Goal: Information Seeking & Learning: Learn about a topic

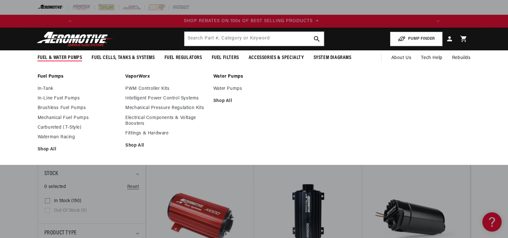
scroll to position [0, 364]
click at [67, 99] on link "In-Line Fuel Pumps" at bounding box center [79, 99] width 82 height 6
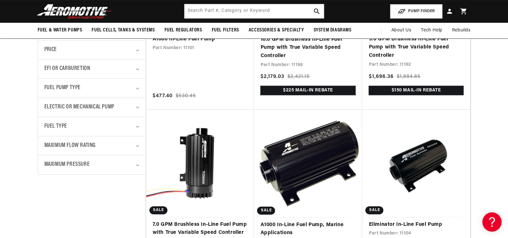
click at [143, 124] on details "Fuel Type 0 selected Reset Fuel Type E85 (22) E85 (22 products) Gas (22) E85 (2…" at bounding box center [92, 126] width 108 height 19
click at [138, 128] on summary "Fuel Type" at bounding box center [91, 126] width 95 height 19
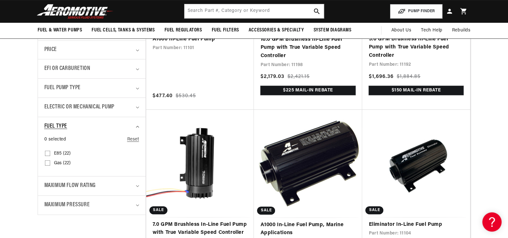
click at [138, 128] on summary "Fuel Type" at bounding box center [91, 126] width 95 height 19
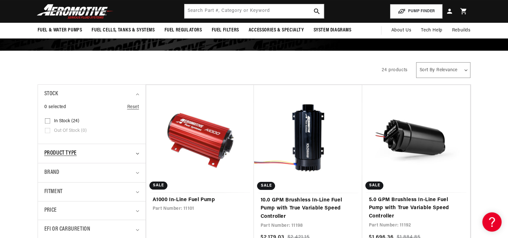
click at [138, 156] on summary "Product type" at bounding box center [91, 153] width 95 height 19
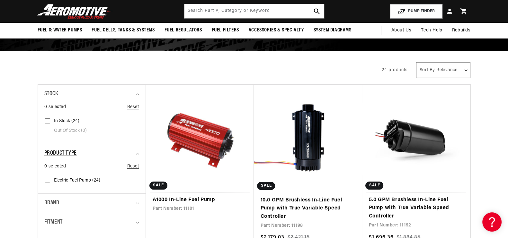
click at [138, 156] on summary "Product type" at bounding box center [91, 153] width 95 height 19
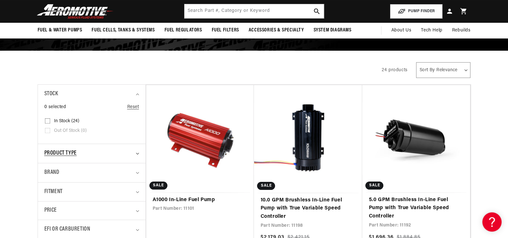
click at [139, 153] on icon "Product type (0 selected)" at bounding box center [137, 154] width 3 height 2
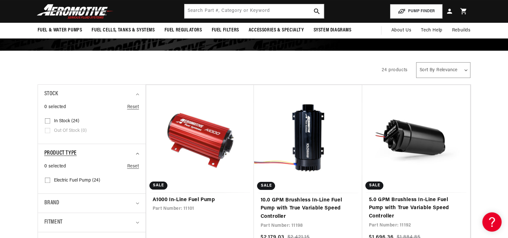
click at [139, 153] on details "Product type 0 selected Reset Product type Electric Fuel Pump (24) Electric Fue…" at bounding box center [92, 169] width 108 height 50
click at [138, 159] on summary "Product type" at bounding box center [91, 153] width 95 height 19
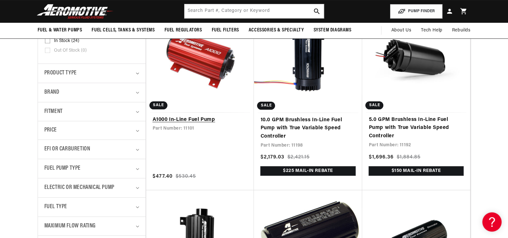
click at [194, 116] on link "A1000 In-Line Fuel Pump" at bounding box center [200, 120] width 95 height 8
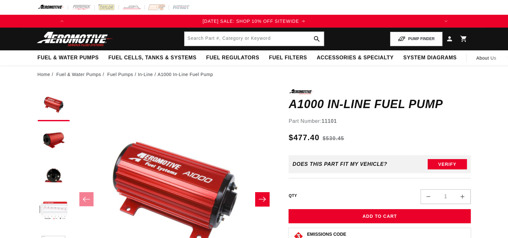
click at [266, 197] on button "Slide right" at bounding box center [262, 199] width 14 height 14
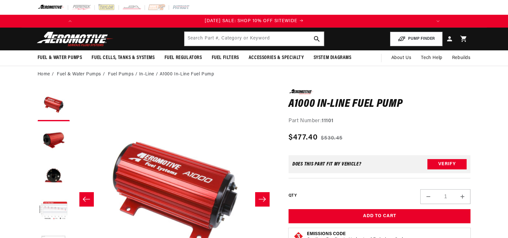
click at [263, 197] on icon "Slide right" at bounding box center [262, 199] width 8 height 6
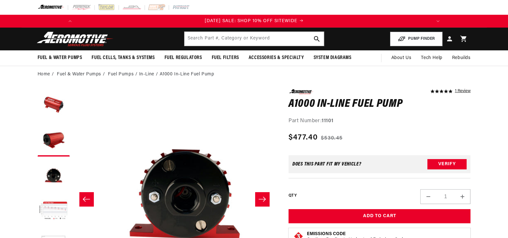
click at [263, 196] on icon "Slide right" at bounding box center [262, 199] width 8 height 6
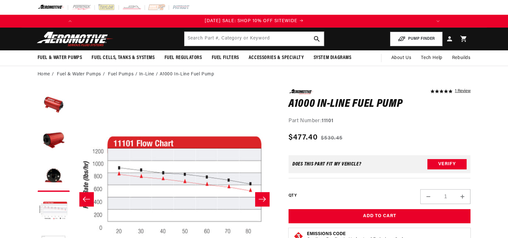
scroll to position [0, 609]
click at [85, 203] on button "Slide left" at bounding box center [86, 199] width 14 height 14
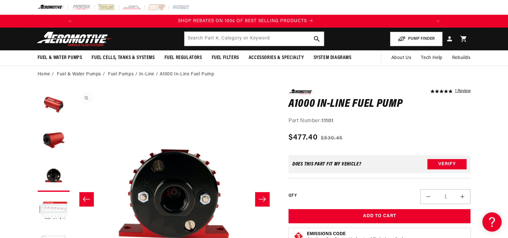
scroll to position [0, 405]
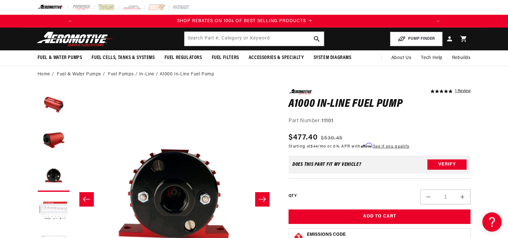
click at [259, 198] on icon "Slide right" at bounding box center [262, 199] width 8 height 6
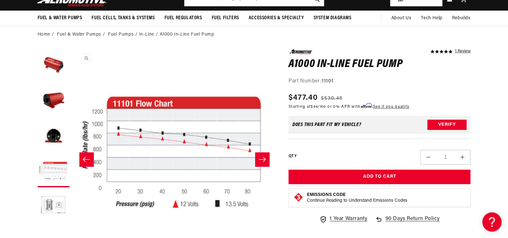
scroll to position [0, 0]
click at [265, 164] on button "Slide right" at bounding box center [262, 160] width 14 height 14
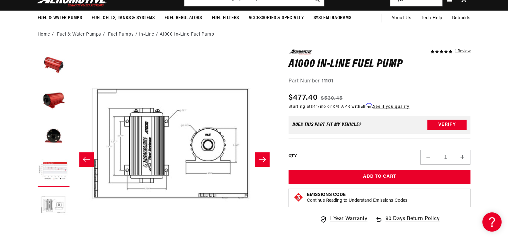
scroll to position [0, 811]
click at [268, 166] on button "Slide right" at bounding box center [262, 160] width 14 height 14
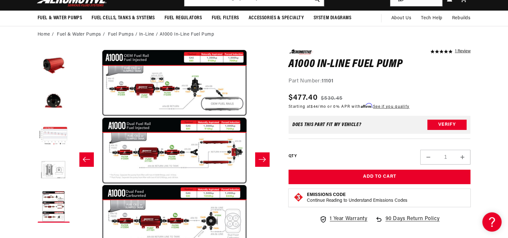
scroll to position [0, 364]
click at [268, 166] on button "Slide right" at bounding box center [262, 160] width 14 height 14
click at [264, 164] on button "Slide right" at bounding box center [262, 160] width 14 height 14
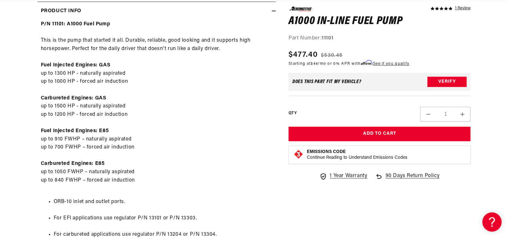
scroll to position [0, 0]
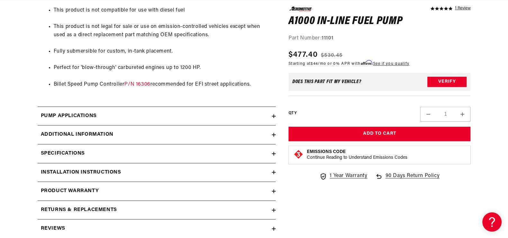
click at [216, 158] on summary "Specifications" at bounding box center [157, 154] width 238 height 19
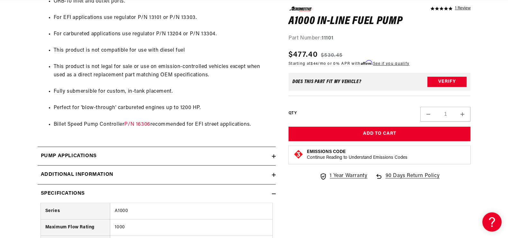
click at [247, 179] on summary "Additional information" at bounding box center [157, 175] width 238 height 19
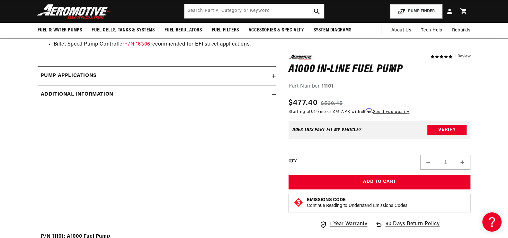
click at [271, 97] on div "Additional information" at bounding box center [155, 95] width 234 height 8
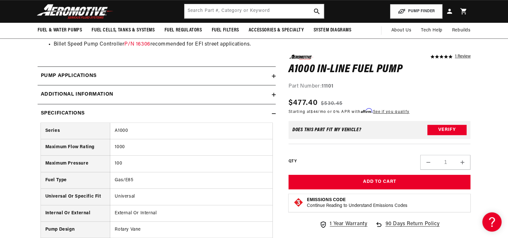
click at [277, 113] on div "5.0 star rating 1 Review A1000 In-Line Fuel Pump A1000 In-Line Fuel Pump 5.0 st…" at bounding box center [373, 122] width 195 height 1270
click at [273, 112] on icon at bounding box center [274, 114] width 4 height 4
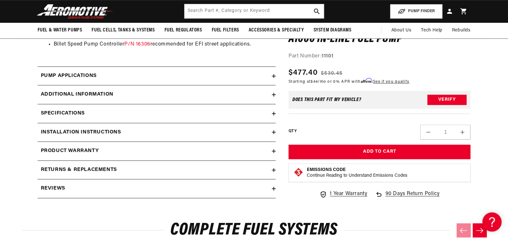
click at [274, 77] on summary "Pump Applications" at bounding box center [157, 76] width 238 height 19
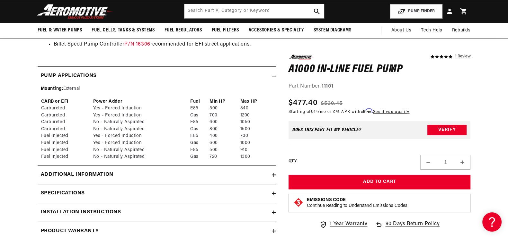
click at [274, 77] on summary "Pump Applications" at bounding box center [157, 76] width 238 height 19
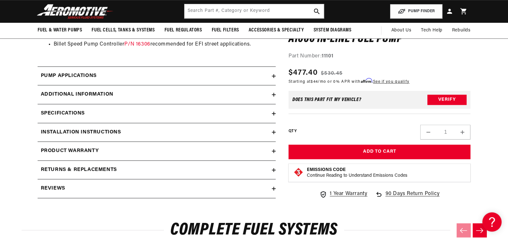
click at [274, 77] on summary "Pump Applications" at bounding box center [157, 76] width 238 height 19
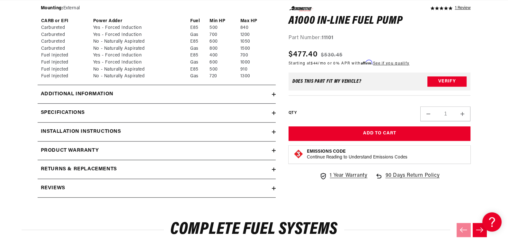
click at [273, 134] on summary "Installation Instructions" at bounding box center [157, 132] width 238 height 19
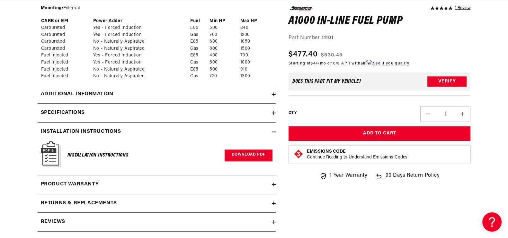
click at [252, 158] on link "Download PDF" at bounding box center [249, 156] width 48 height 12
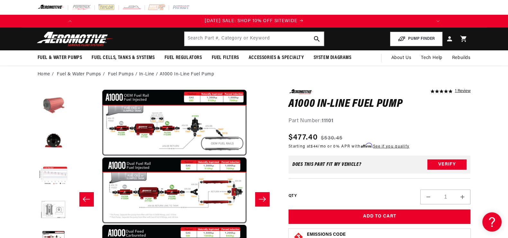
click at [49, 103] on button "Load image 2 in gallery view" at bounding box center [54, 106] width 32 height 32
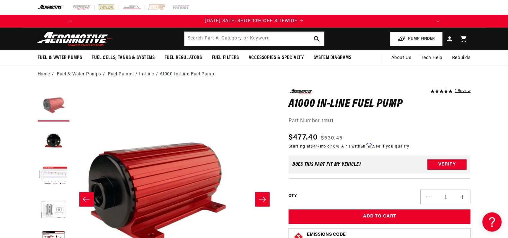
scroll to position [0, 203]
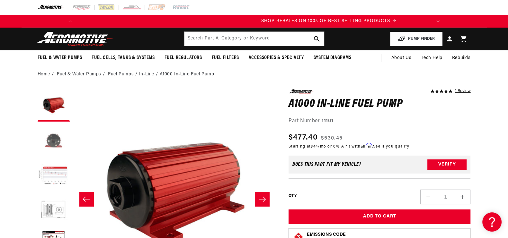
click at [58, 140] on button "Load image 3 in gallery view" at bounding box center [54, 141] width 32 height 32
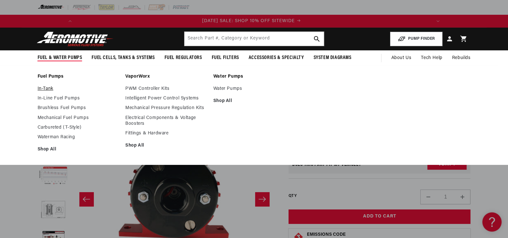
scroll to position [0, 0]
click at [49, 98] on link "In-Line Fuel Pumps" at bounding box center [79, 99] width 82 height 6
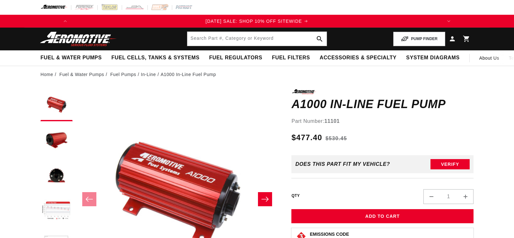
click at [401, 66] on div "Stealth Diagrams Gen II Stealth Tank Diagrams Phantom Diagrams Stealth Cell Dia…" at bounding box center [432, 118] width 63 height 116
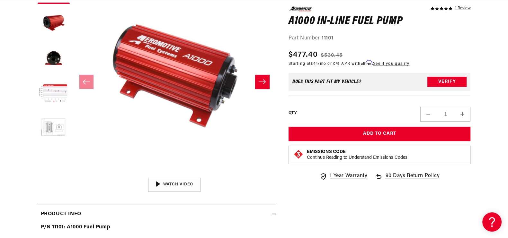
scroll to position [120, 0]
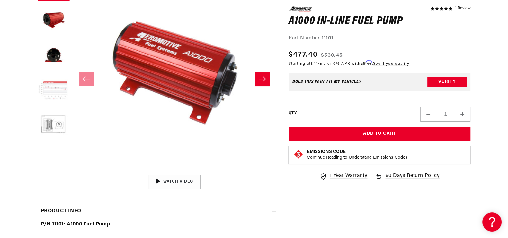
click at [55, 86] on button "Load image 4 in gallery view" at bounding box center [54, 91] width 32 height 32
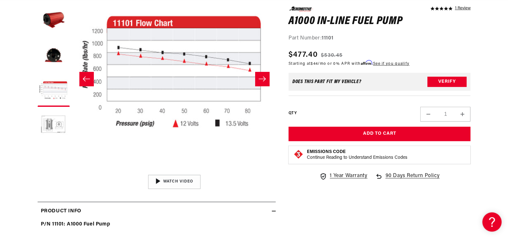
scroll to position [0, 0]
click at [73, 172] on button "Open media 4 in modal" at bounding box center [73, 172] width 0 height 0
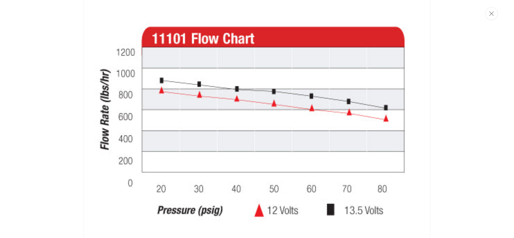
scroll to position [0, 729]
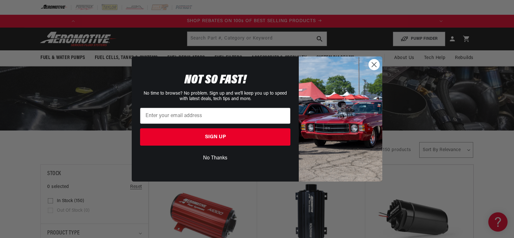
scroll to position [0, 364]
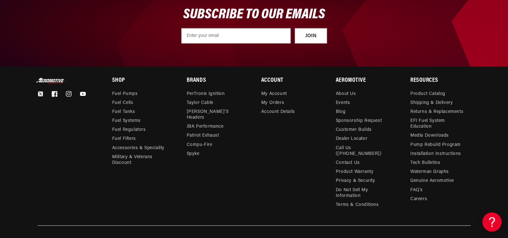
scroll to position [2199, 0]
